Goal: Task Accomplishment & Management: Use online tool/utility

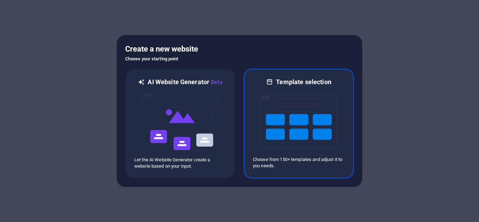
click at [286, 115] on img at bounding box center [298, 121] width 77 height 70
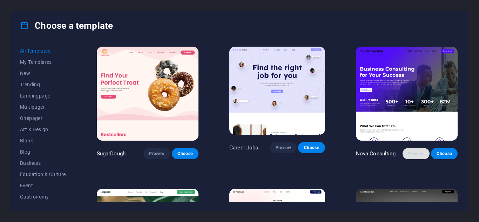
click at [416, 151] on span "Preview" at bounding box center [416, 154] width 15 height 6
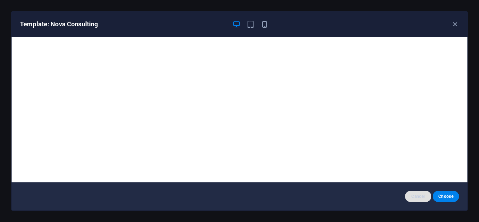
click at [419, 199] on button "Cancel" at bounding box center [418, 196] width 26 height 11
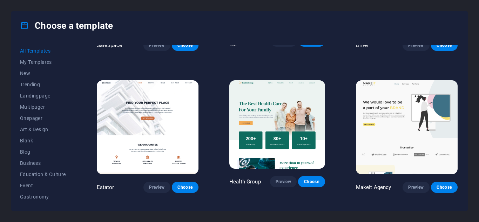
scroll to position [1389, 0]
click at [418, 182] on button "Preview" at bounding box center [416, 187] width 27 height 11
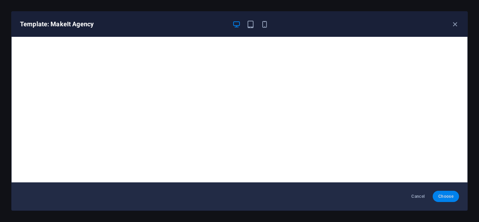
click at [452, 195] on span "Choose" at bounding box center [446, 197] width 15 height 6
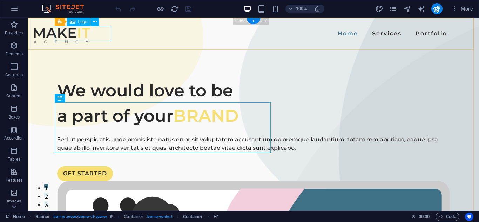
click at [71, 32] on div at bounding box center [62, 35] width 57 height 15
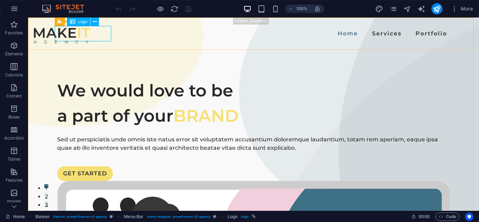
click at [79, 20] on span "Logo" at bounding box center [82, 22] width 9 height 4
select select "px"
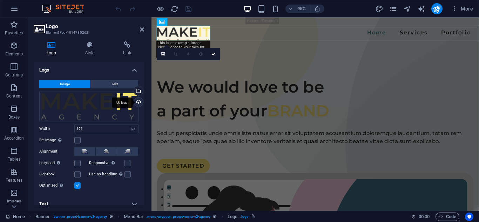
click at [138, 104] on div "Upload" at bounding box center [138, 103] width 11 height 11
click at [133, 92] on div "Select files from the file manager, stock photos, or upload file(s)" at bounding box center [110, 91] width 46 height 26
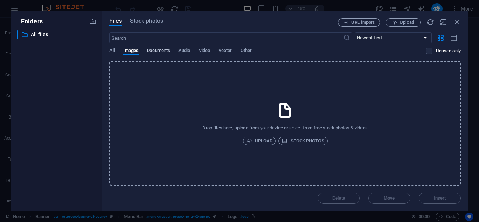
click at [151, 53] on span "Documents" at bounding box center [158, 51] width 23 height 10
click at [109, 52] on div "Files Stock photos URL import Upload ​ Newest first Oldest first Name (A-Z) Nam…" at bounding box center [285, 111] width 366 height 200
click at [457, 21] on icon "button" at bounding box center [457, 22] width 8 height 8
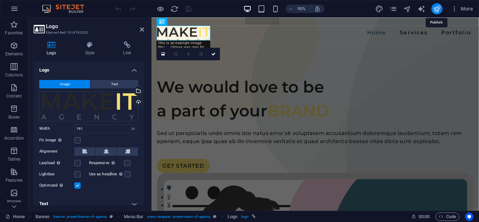
click at [439, 9] on icon "publish" at bounding box center [437, 9] width 8 height 8
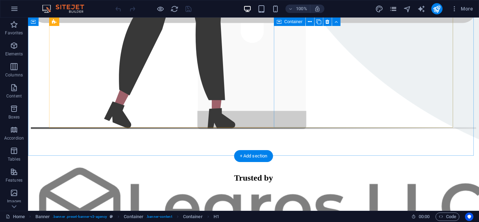
scroll to position [480, 0]
